Goal: Task Accomplishment & Management: Manage account settings

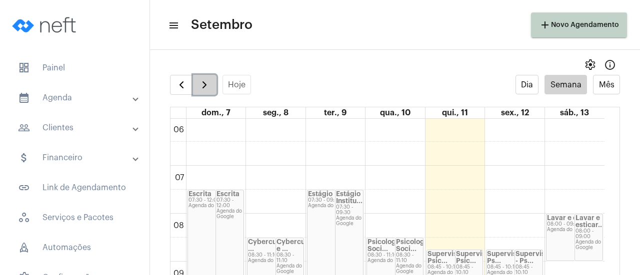
click at [199, 91] on button "button" at bounding box center [204, 85] width 23 height 20
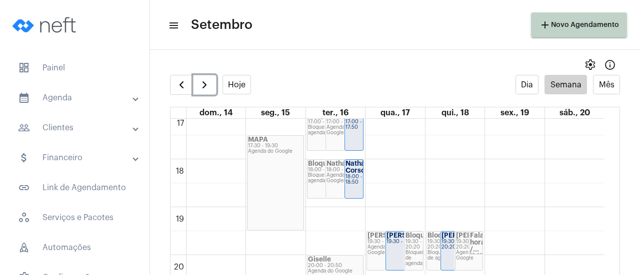
scroll to position [838, 0]
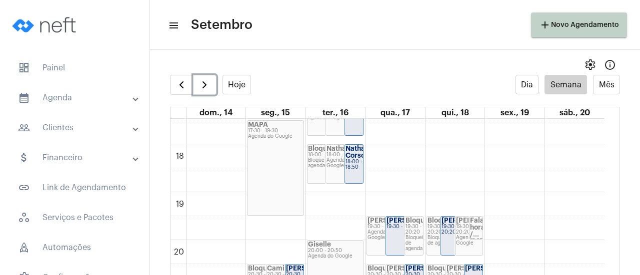
click at [343, 246] on div "Giselle" at bounding box center [335, 244] width 55 height 7
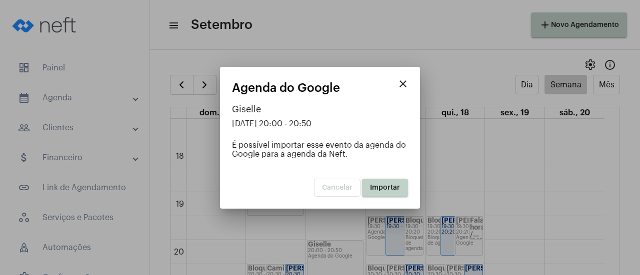
click at [376, 186] on span "Importar" at bounding box center [385, 187] width 30 height 7
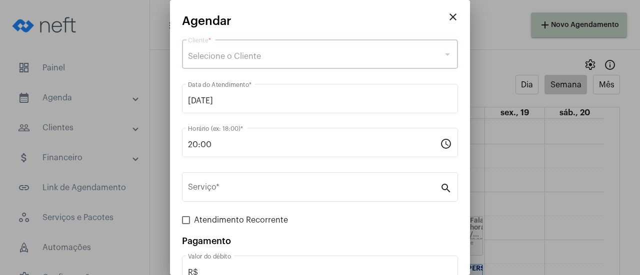
click at [217, 60] on span "Selecione o Cliente" at bounding box center [224, 56] width 73 height 8
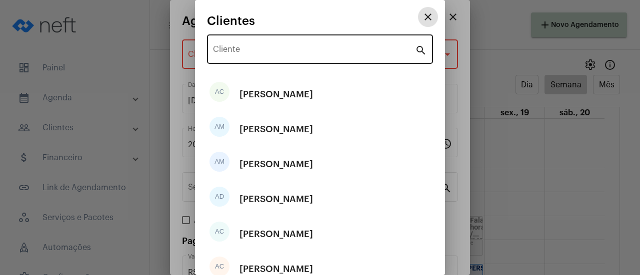
click at [240, 47] on input "Cliente" at bounding box center [314, 51] width 202 height 9
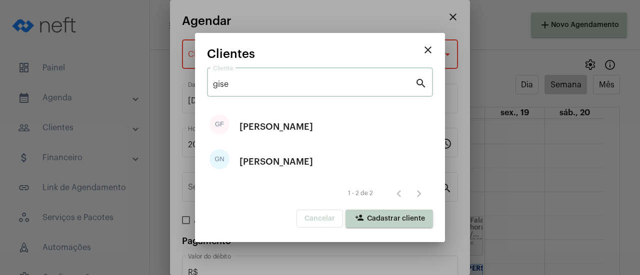
type input "gise"
click at [250, 128] on div "[PERSON_NAME]" at bounding box center [275, 127] width 73 height 30
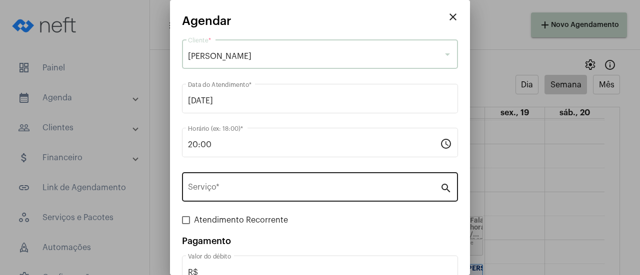
click at [225, 190] on input "Serviço *" at bounding box center [314, 189] width 252 height 9
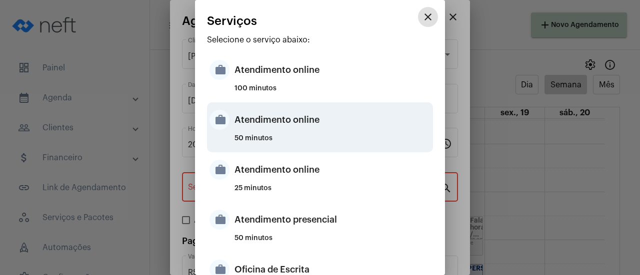
click at [259, 125] on div "Atendimento online" at bounding box center [332, 120] width 196 height 30
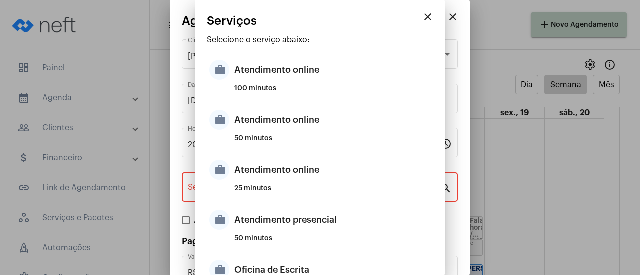
type input "Atendimento online"
type input "R$ 0"
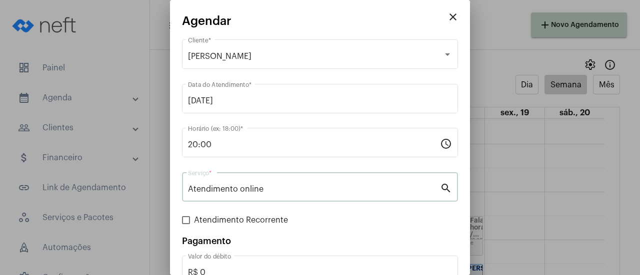
click at [206, 218] on span "Atendimento Recorrente" at bounding box center [241, 220] width 94 height 12
click at [186, 224] on input "Atendimento Recorrente" at bounding box center [185, 224] width 0 height 0
checkbox input "true"
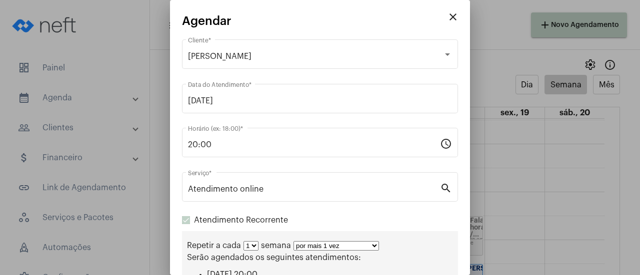
click at [297, 246] on select "por mais 1 vez por mais 2 vezes por mais 3 vezes por mais 4 vezes por mais 5 ve…" at bounding box center [335, 245] width 85 height 9
select select "10: 0"
click at [293, 242] on select "por mais 1 vez por mais 2 vezes por mais 3 vezes por mais 4 vezes por mais 5 ve…" at bounding box center [335, 245] width 85 height 9
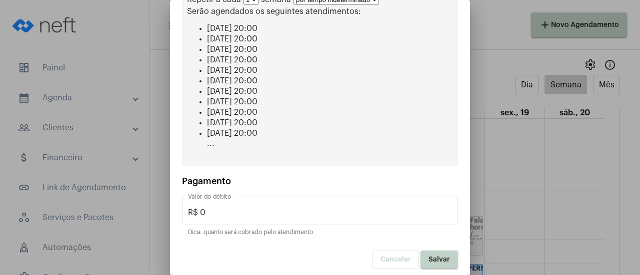
scroll to position [248, 0]
click at [428, 255] on span "Salvar" at bounding box center [438, 258] width 21 height 7
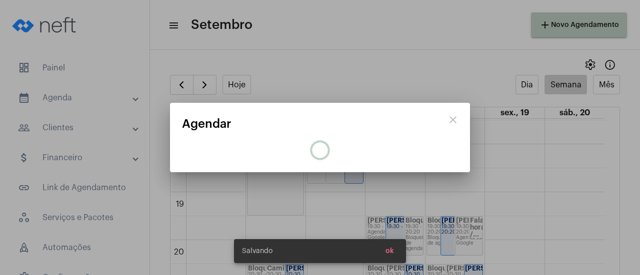
scroll to position [0, 0]
